Goal: Task Accomplishment & Management: Complete application form

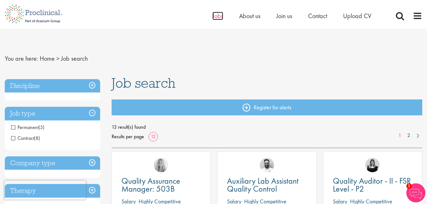
click at [215, 17] on span "Jobs" at bounding box center [218, 16] width 11 height 8
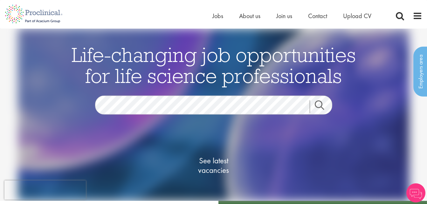
click at [318, 104] on link "Search" at bounding box center [323, 107] width 27 height 13
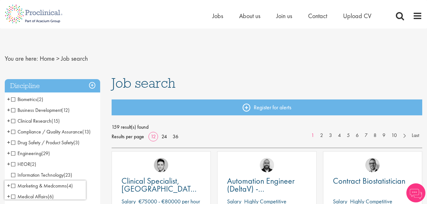
click at [13, 145] on span "Drug Safety / Product Safety" at bounding box center [42, 142] width 62 height 7
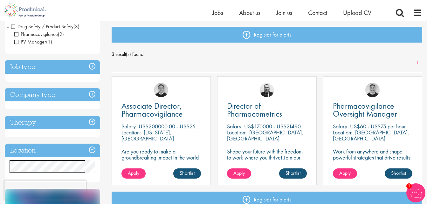
scroll to position [74, 0]
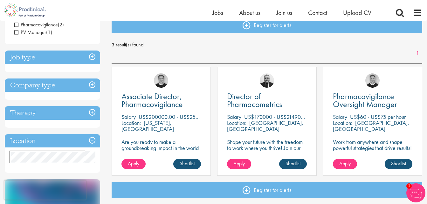
click at [372, 91] on div "Pharmacovigilance Oversight Manager Salary US$60 - US$75 per hour Location: Bos…" at bounding box center [372, 121] width 99 height 109
click at [348, 164] on span "Apply" at bounding box center [344, 163] width 11 height 7
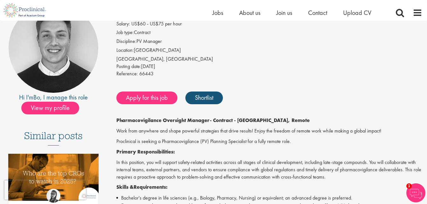
scroll to position [90, 0]
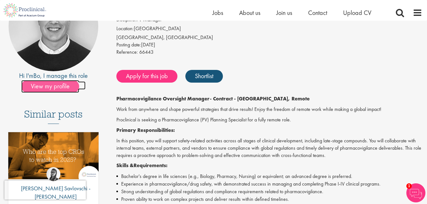
click at [68, 87] on span "View my profile" at bounding box center [50, 86] width 58 height 13
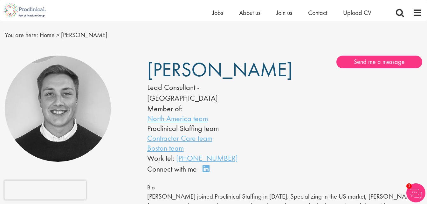
scroll to position [14, 0]
